Goal: Entertainment & Leisure: Consume media (video, audio)

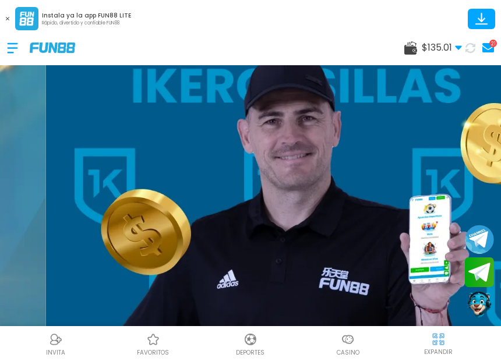
click at [349, 340] on img at bounding box center [348, 340] width 14 height 14
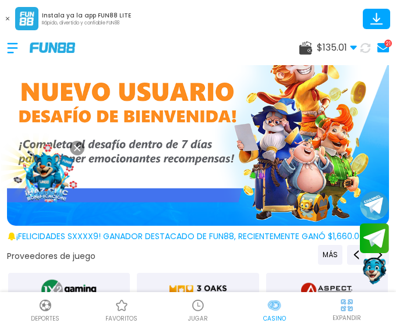
click at [6, 17] on use at bounding box center [7, 18] width 3 height 3
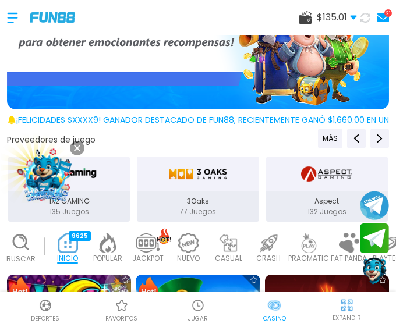
scroll to position [291, 0]
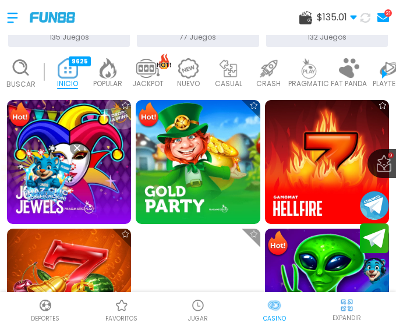
click at [76, 146] on icon at bounding box center [77, 148] width 6 height 6
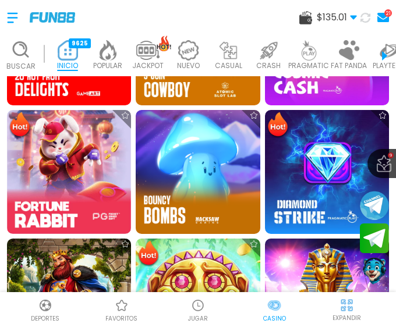
scroll to position [1106, 0]
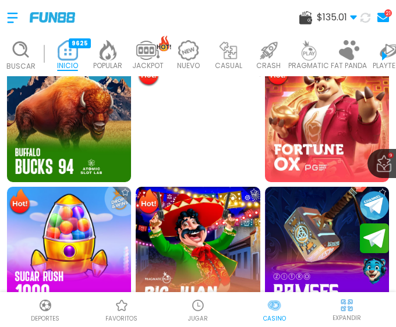
click at [201, 309] on img at bounding box center [198, 306] width 14 height 14
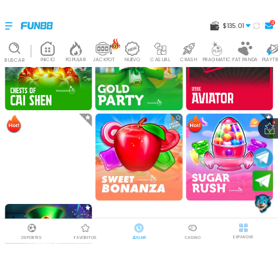
scroll to position [1281, 0]
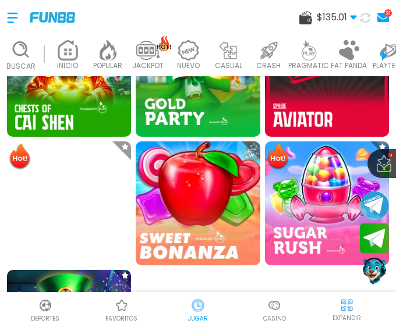
click at [197, 179] on img at bounding box center [198, 203] width 137 height 137
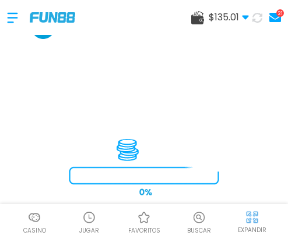
drag, startPoint x: 253, startPoint y: 56, endPoint x: 38, endPoint y: 29, distance: 216.6
click at [38, 29] on div "$ 135.01 Dinero Real $ 135.01 0.00% Requisito de Apuesta [PERSON_NAME] $ 0 fuer…" at bounding box center [144, 146] width 288 height 292
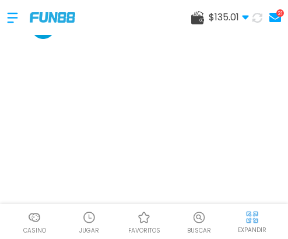
click at [252, 217] on img at bounding box center [252, 217] width 15 height 15
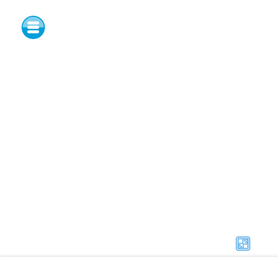
click at [244, 241] on img at bounding box center [242, 243] width 17 height 17
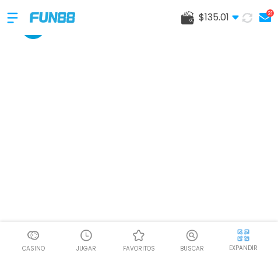
click at [94, 241] on div at bounding box center [85, 235] width 17 height 17
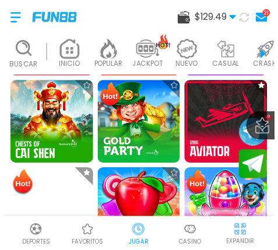
scroll to position [874, 0]
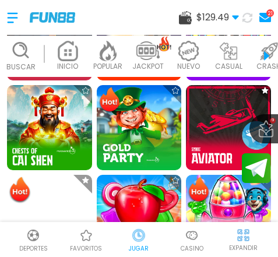
click at [187, 176] on img at bounding box center [198, 190] width 23 height 28
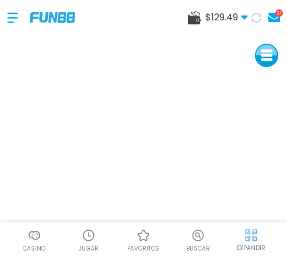
click at [254, 234] on img at bounding box center [250, 235] width 15 height 15
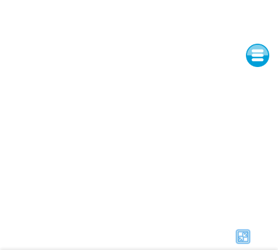
click at [249, 241] on img at bounding box center [242, 236] width 17 height 17
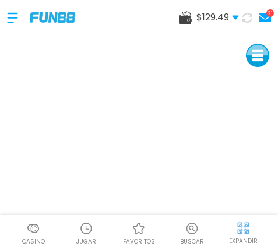
click at [89, 231] on img at bounding box center [86, 228] width 14 height 14
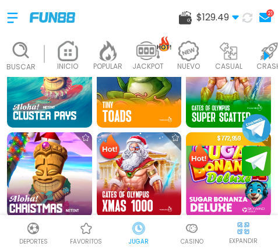
scroll to position [291, 0]
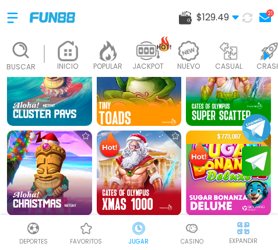
click at [133, 84] on img at bounding box center [138, 83] width 93 height 93
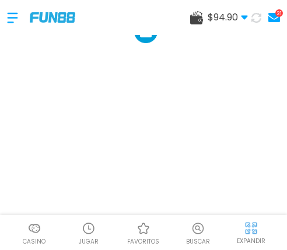
drag, startPoint x: 264, startPoint y: 58, endPoint x: 143, endPoint y: 33, distance: 124.3
click at [143, 33] on div "$ 94.90 Dinero Real $ 94.90 59.26% Requisito de Apuesta [PERSON_NAME] $ 80 fuer…" at bounding box center [143, 107] width 287 height 215
click at [87, 224] on img at bounding box center [89, 228] width 14 height 14
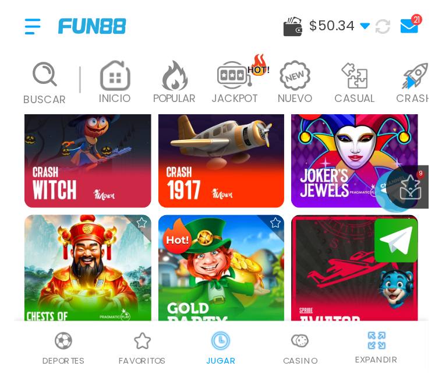
scroll to position [815, 0]
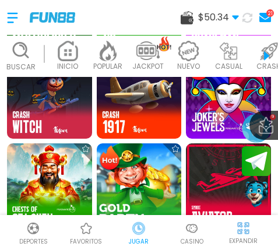
click at [146, 161] on img at bounding box center [138, 185] width 93 height 93
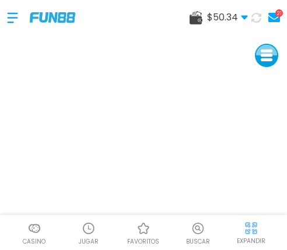
click at [249, 227] on img at bounding box center [250, 228] width 15 height 15
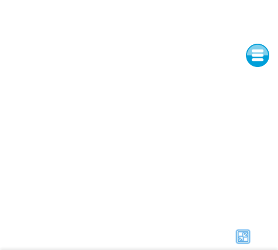
click at [242, 232] on img at bounding box center [242, 236] width 17 height 17
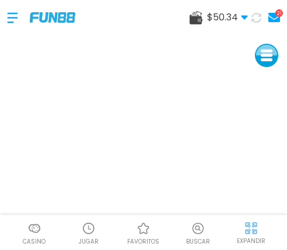
click at [242, 235] on div "EXPANDIR" at bounding box center [251, 232] width 58 height 26
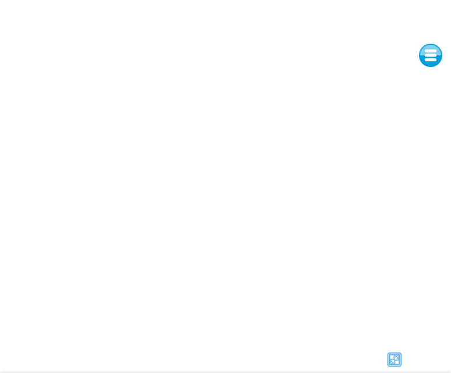
click at [400, 359] on img at bounding box center [394, 359] width 17 height 17
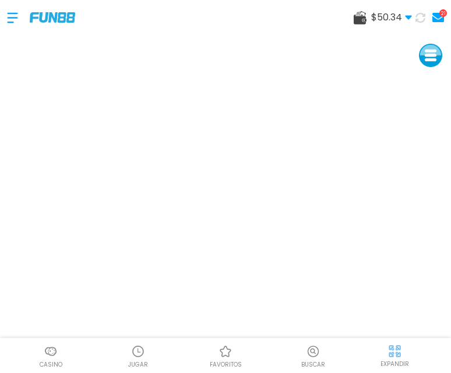
click at [396, 358] on div at bounding box center [394, 350] width 17 height 17
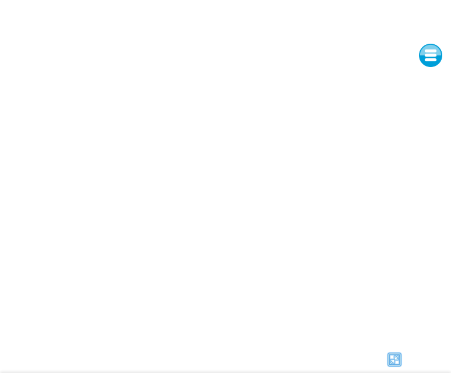
click at [386, 359] on img at bounding box center [394, 359] width 17 height 17
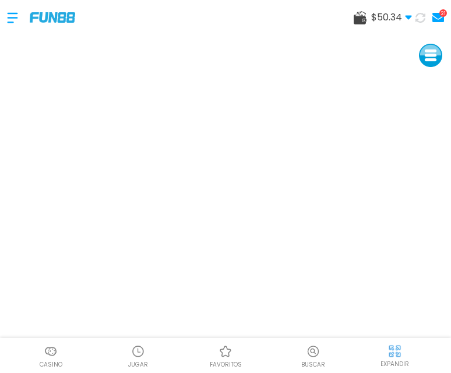
click at [140, 353] on img at bounding box center [138, 351] width 14 height 14
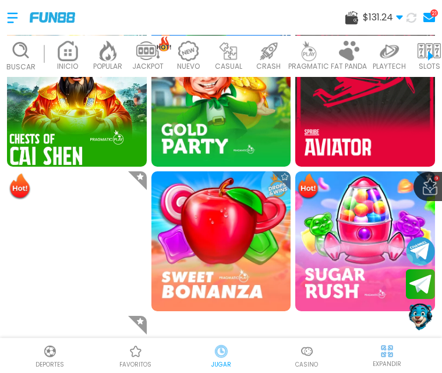
scroll to position [1398, 0]
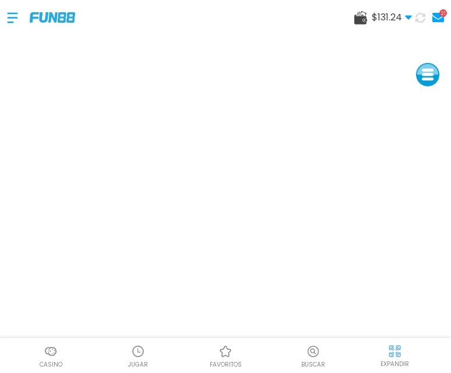
drag, startPoint x: 350, startPoint y: 120, endPoint x: 420, endPoint y: 68, distance: 87.8
click at [420, 68] on button at bounding box center [427, 74] width 23 height 23
click at [426, 72] on button at bounding box center [427, 72] width 23 height 23
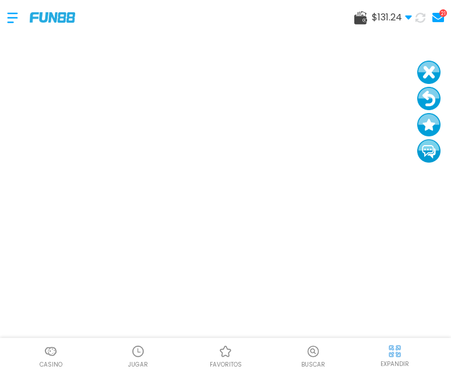
click at [434, 75] on button at bounding box center [428, 72] width 23 height 23
click at [395, 356] on img at bounding box center [394, 351] width 15 height 15
